Goal: Transaction & Acquisition: Book appointment/travel/reservation

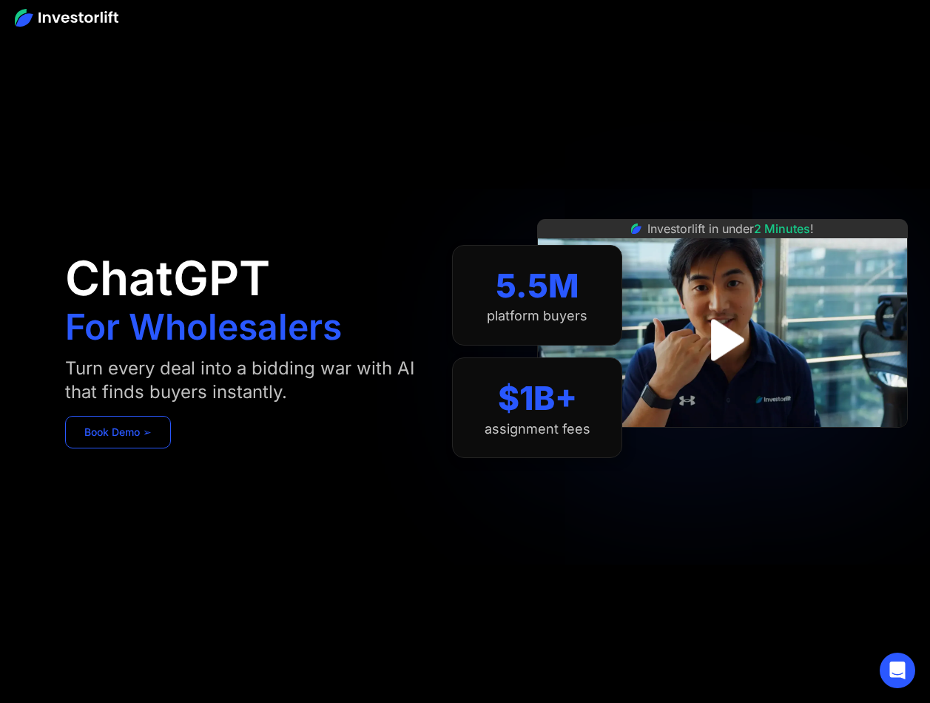
click at [130, 442] on link "Book Demo ➢" at bounding box center [118, 432] width 106 height 33
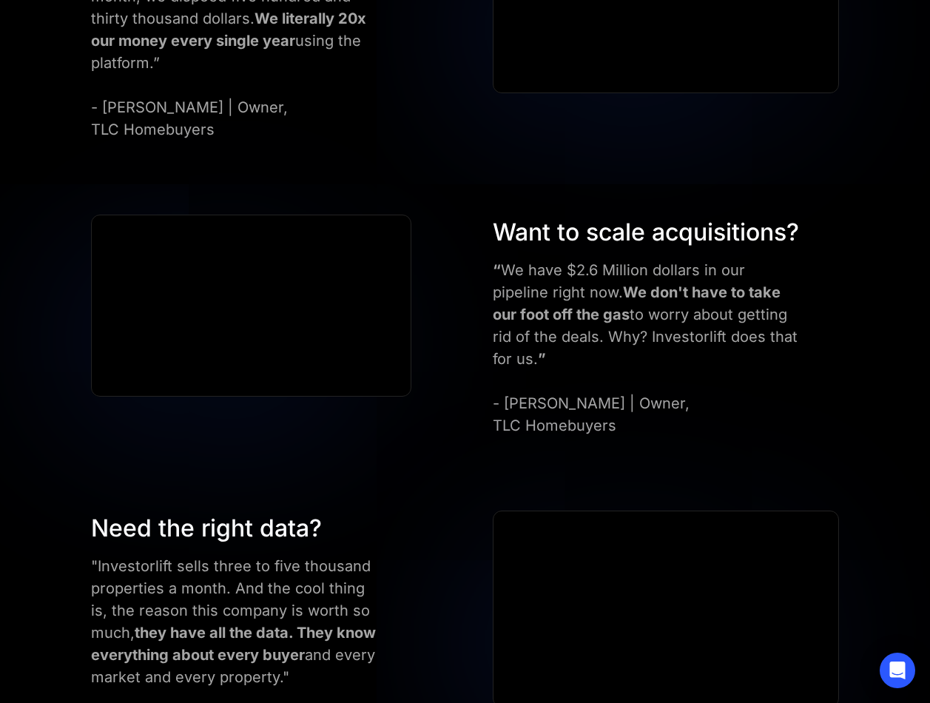
scroll to position [2415, 0]
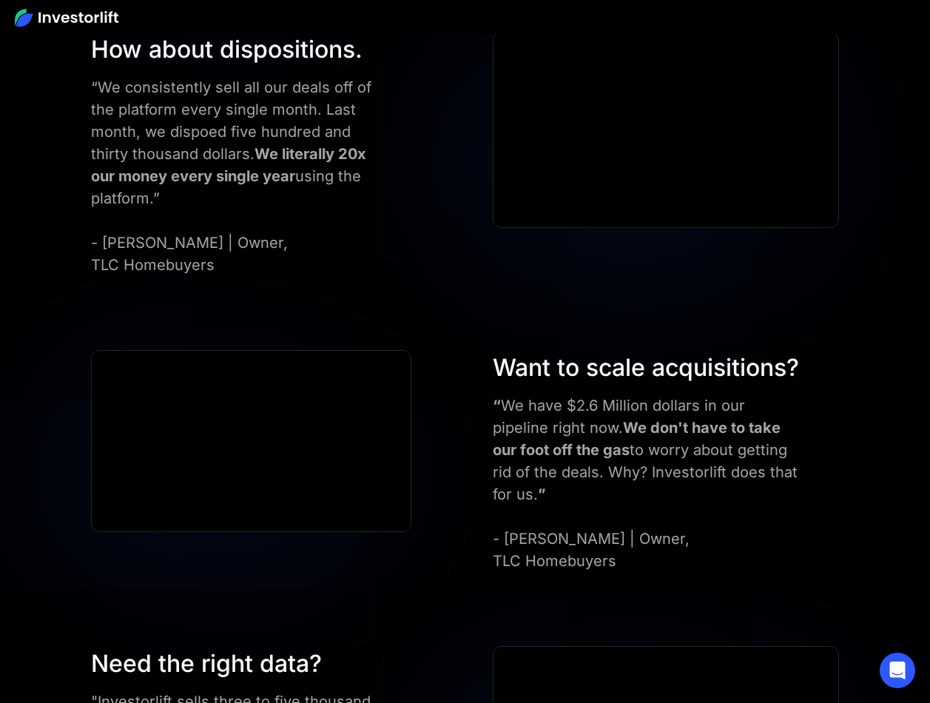
scroll to position [5917, 0]
